Goal: Task Accomplishment & Management: Use online tool/utility

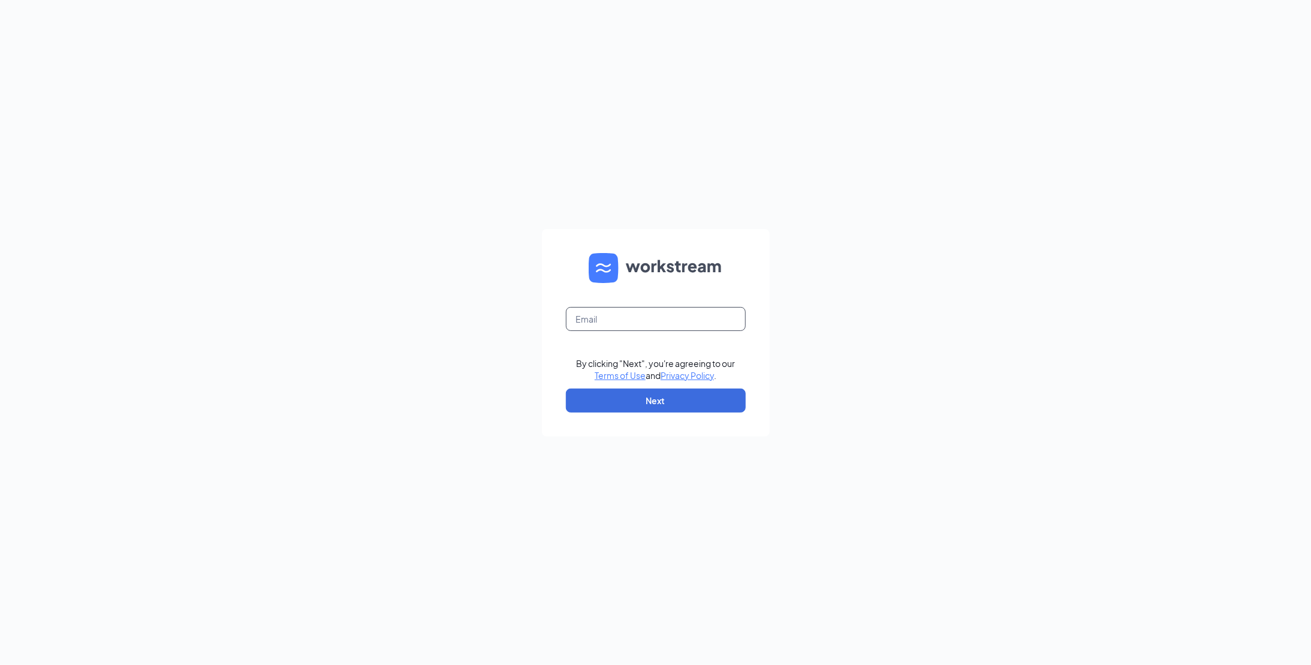
click at [614, 328] on input "text" at bounding box center [656, 319] width 180 height 24
type input "jacobfikes11@gmail.com"
click at [658, 399] on button "Next" at bounding box center [656, 400] width 180 height 24
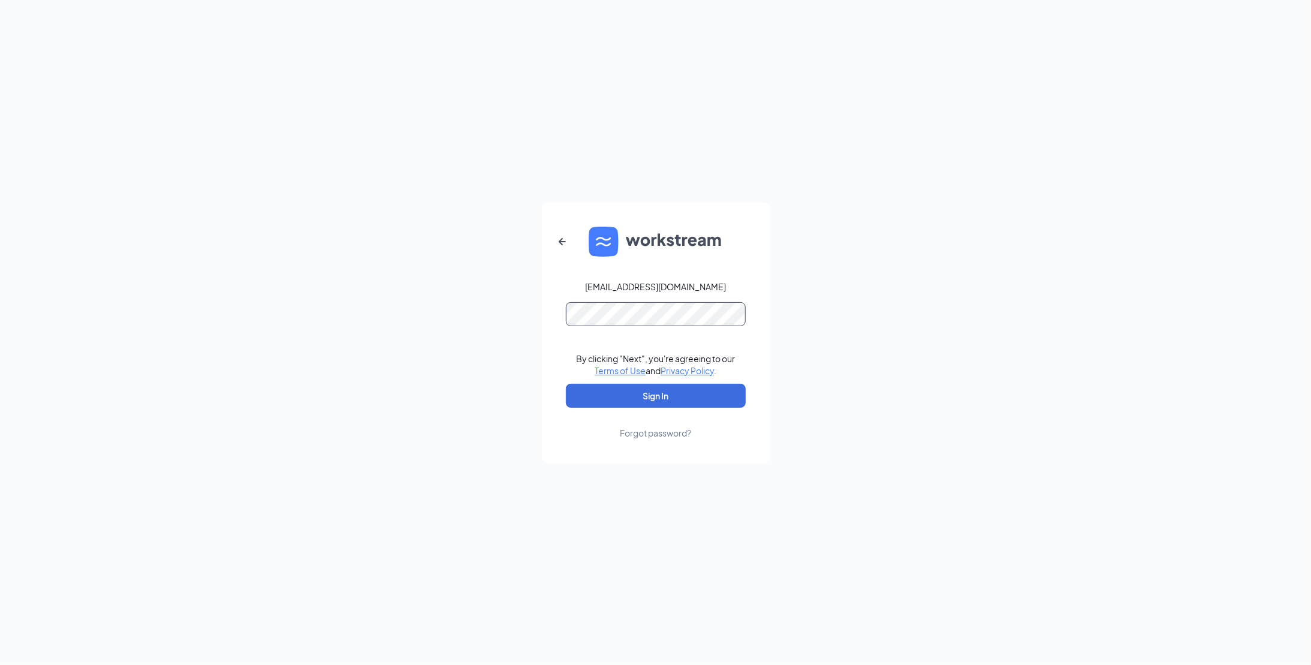
click at [283, 322] on div "jacobfikes11@gmail.com By clicking "Next", you're agreeing to our Terms of Use …" at bounding box center [655, 332] width 1311 height 665
click at [566, 384] on button "Sign In" at bounding box center [656, 396] width 180 height 24
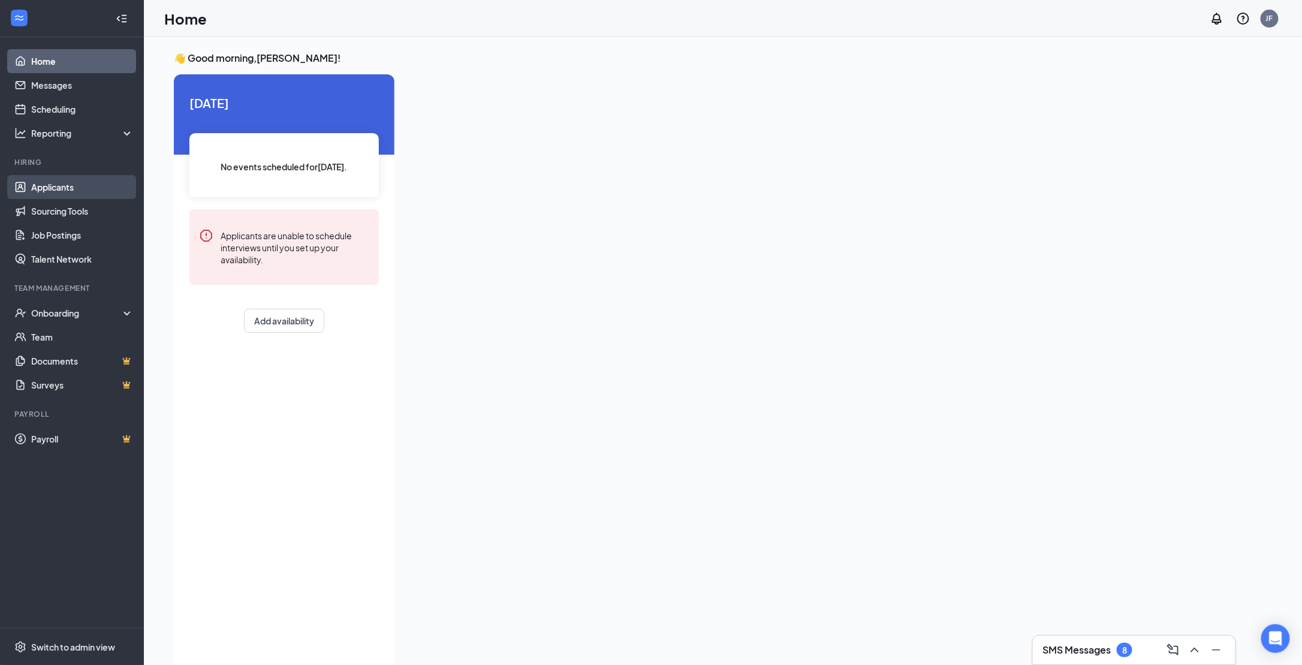
click at [64, 192] on link "Applicants" at bounding box center [82, 187] width 102 height 24
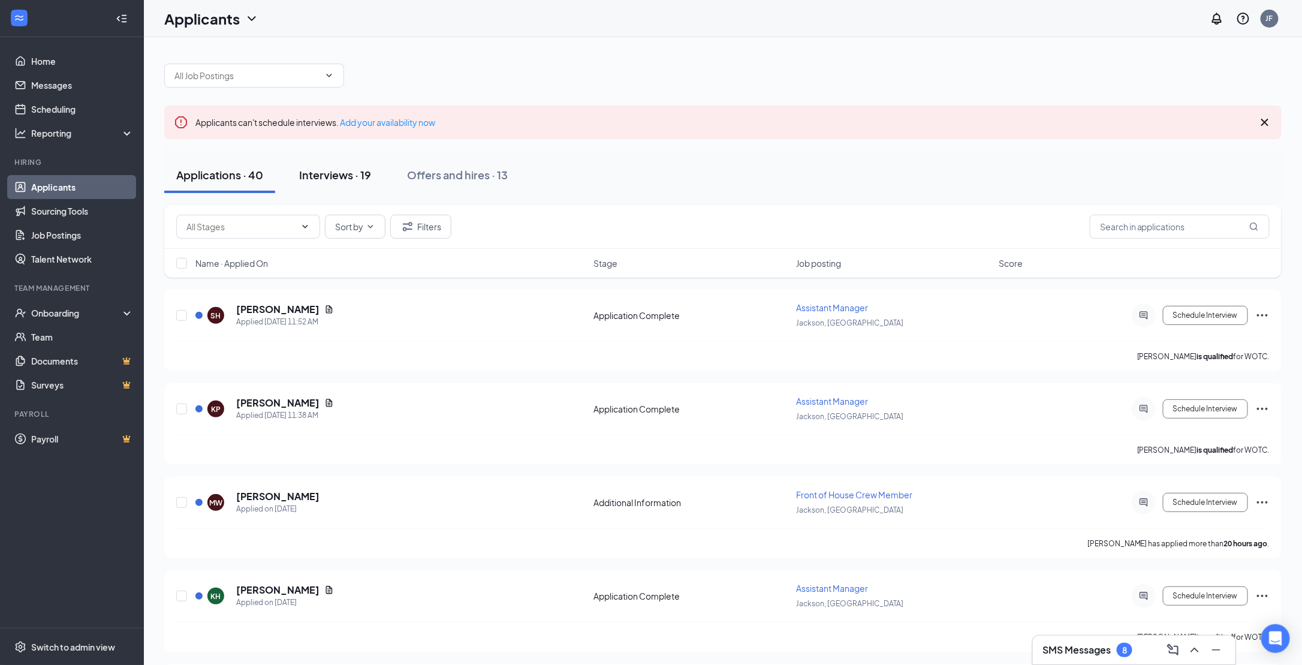
click at [345, 168] on div "Interviews · 19" at bounding box center [335, 174] width 72 height 15
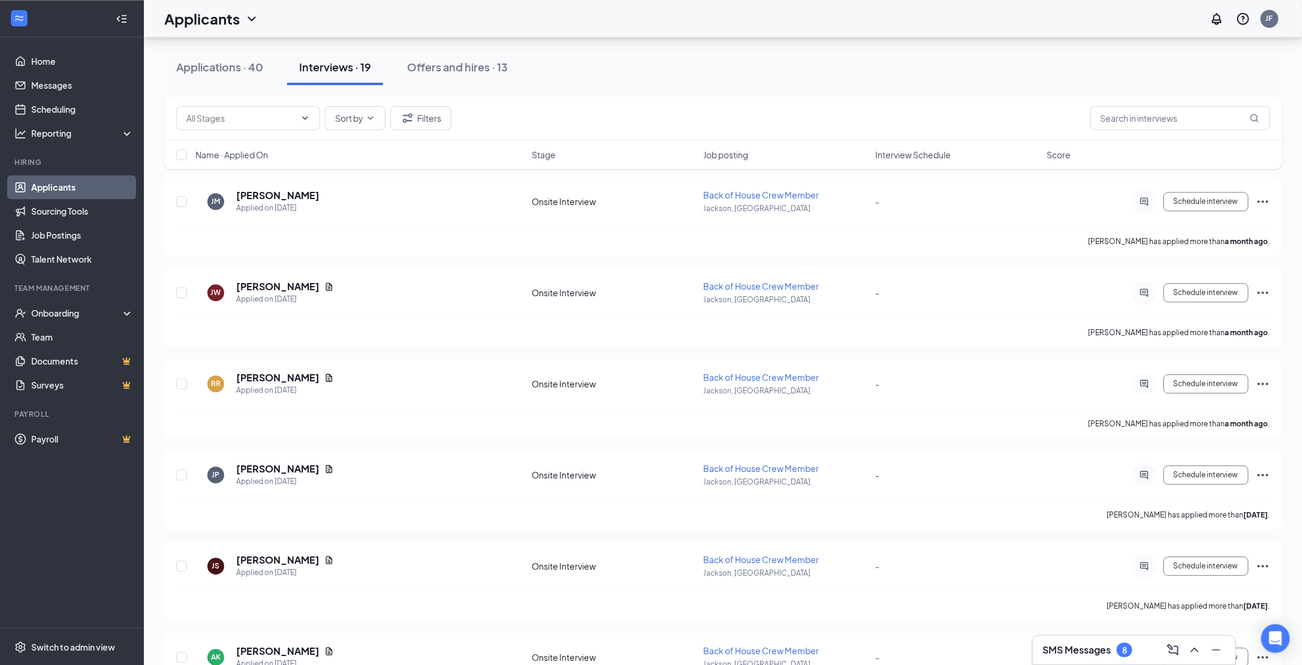
scroll to position [1352, 0]
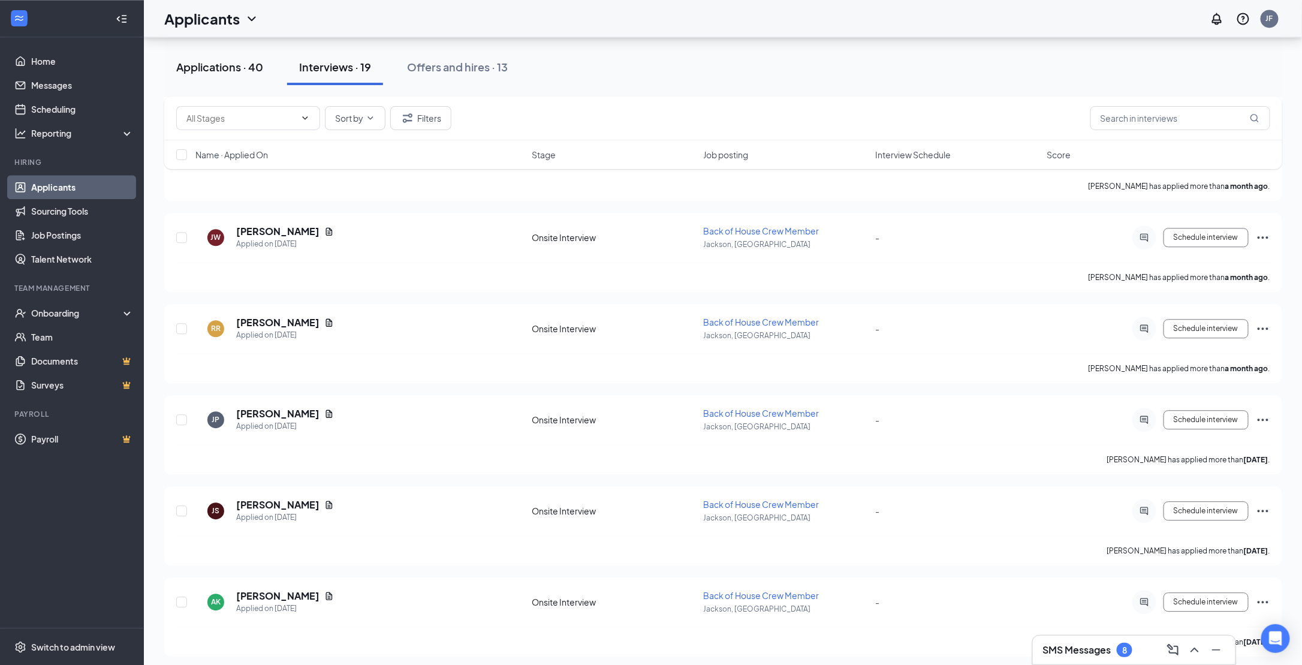
click at [227, 64] on div "Applications · 40" at bounding box center [219, 66] width 87 height 15
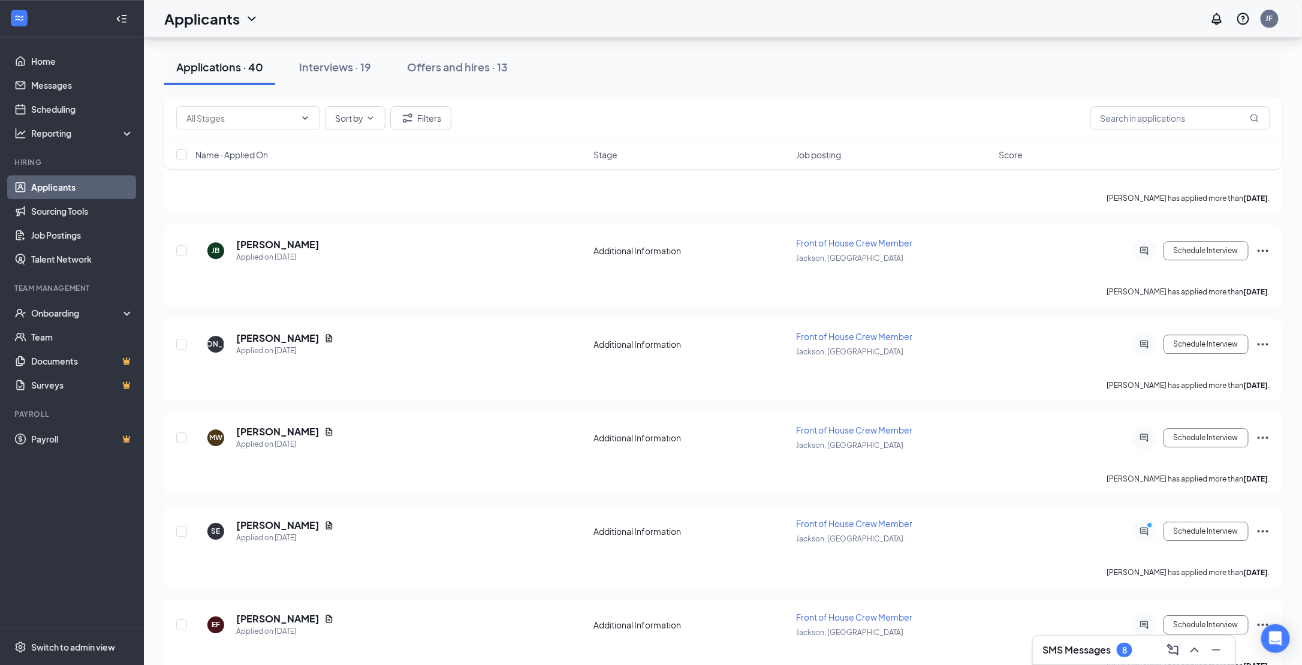
scroll to position [1689, 0]
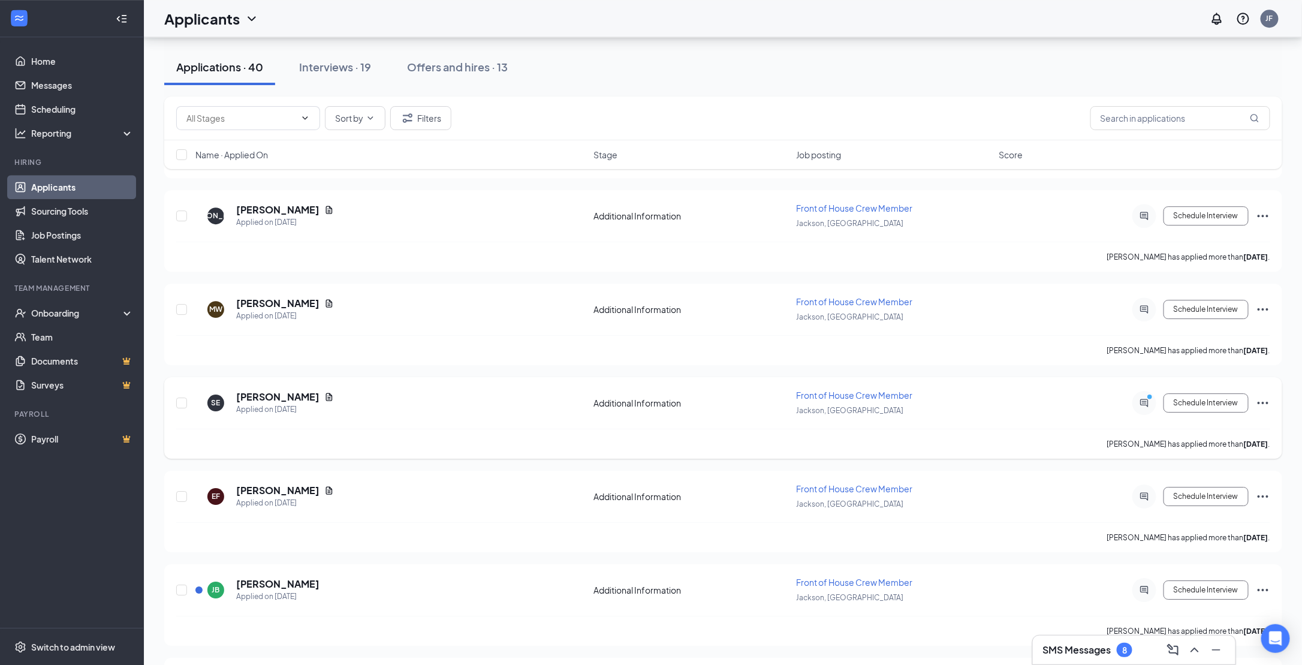
click at [1266, 396] on icon "Ellipses" at bounding box center [1262, 403] width 14 height 14
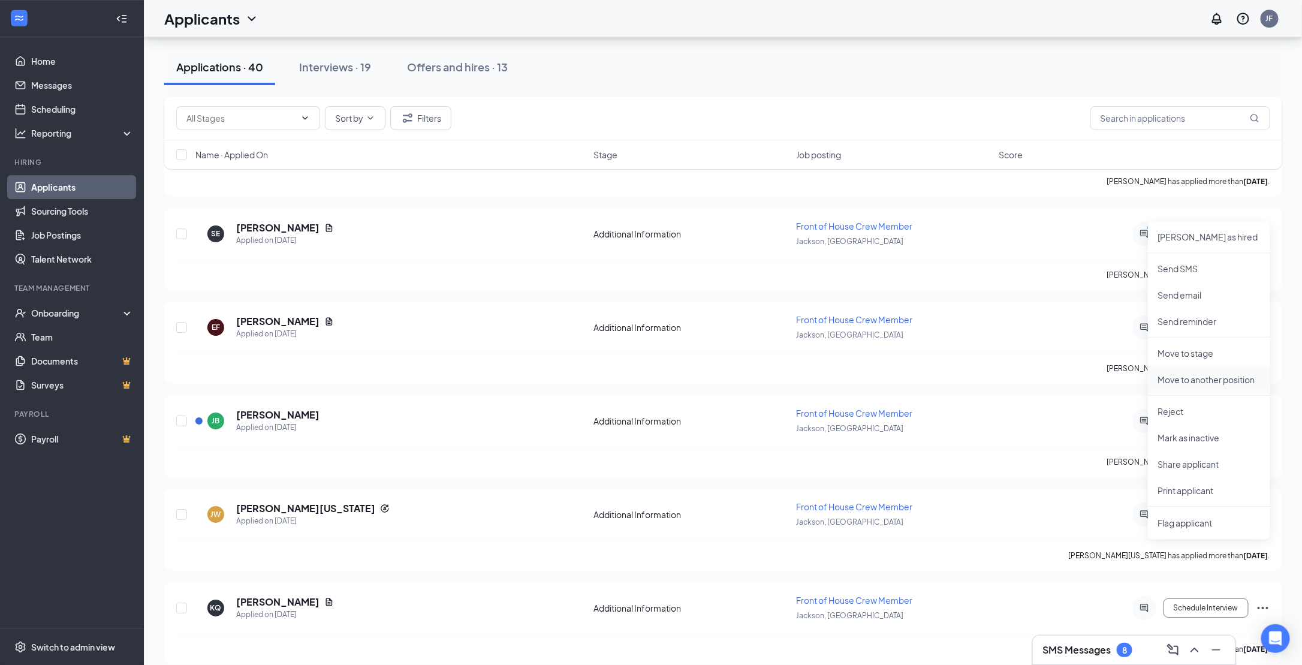
scroll to position [1868, 0]
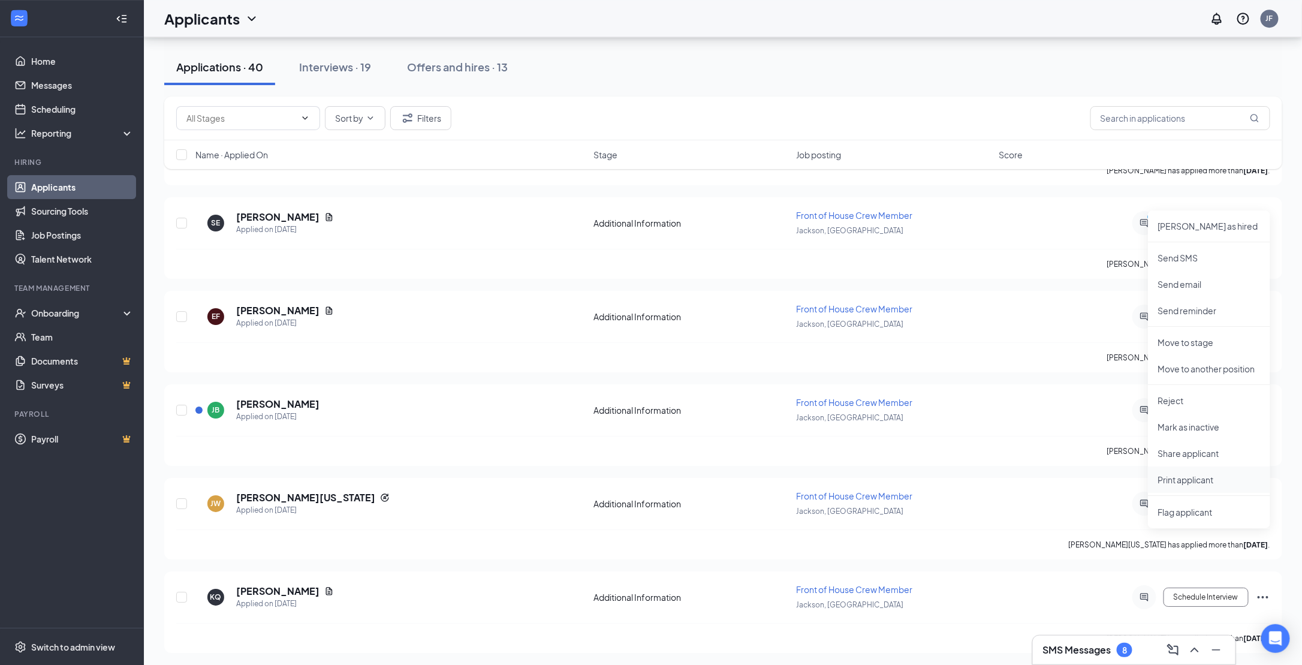
click at [1201, 482] on p "Print applicant" at bounding box center [1208, 479] width 103 height 12
